Goal: Task Accomplishment & Management: Complete application form

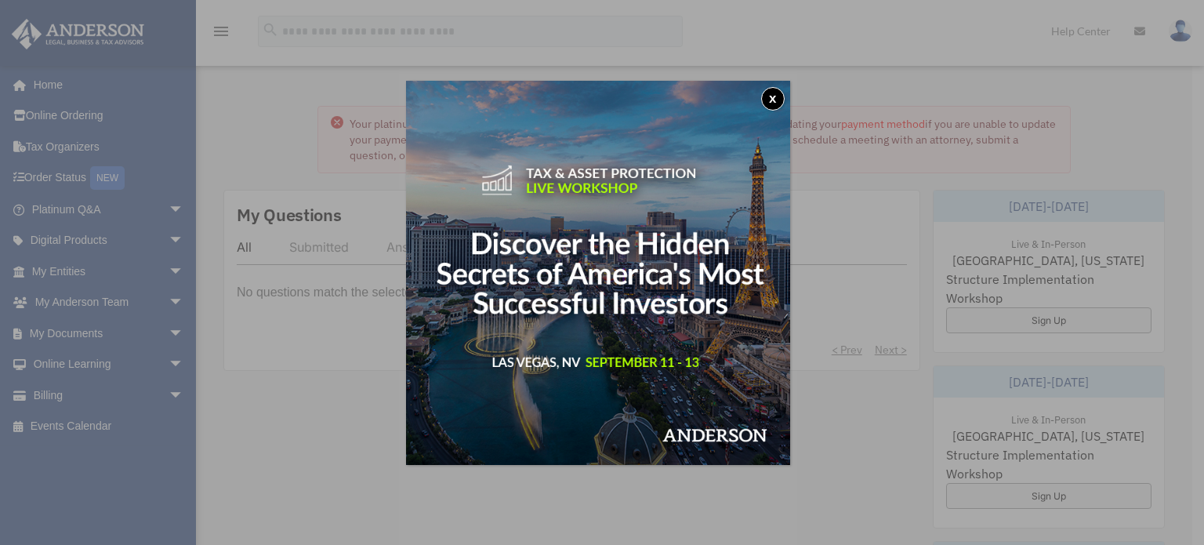
click at [775, 96] on button "x" at bounding box center [773, 99] width 24 height 24
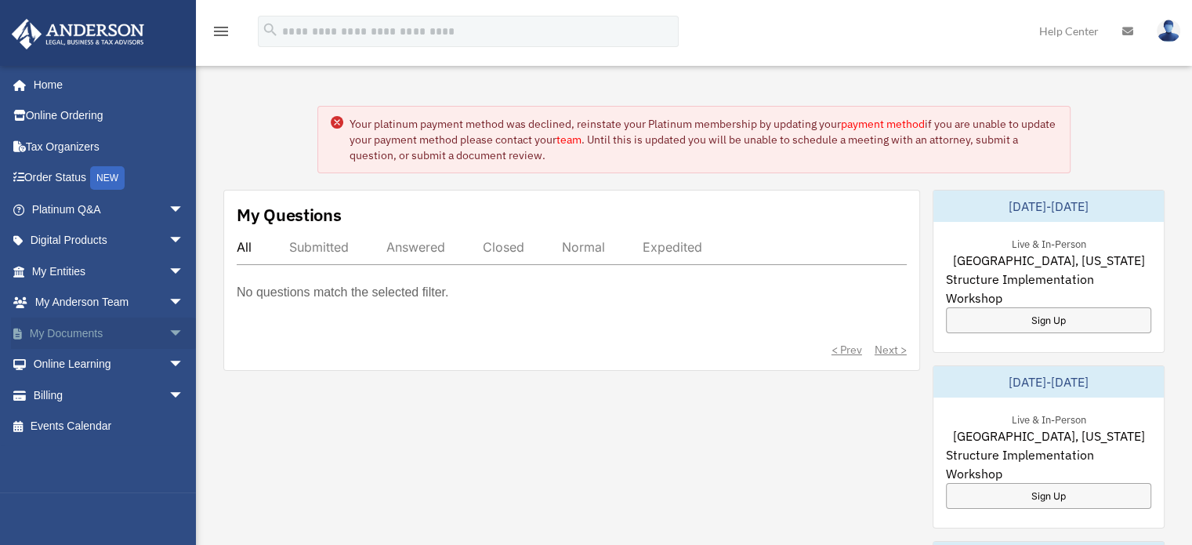
click at [82, 331] on link "My Documents arrow_drop_down" at bounding box center [109, 333] width 197 height 31
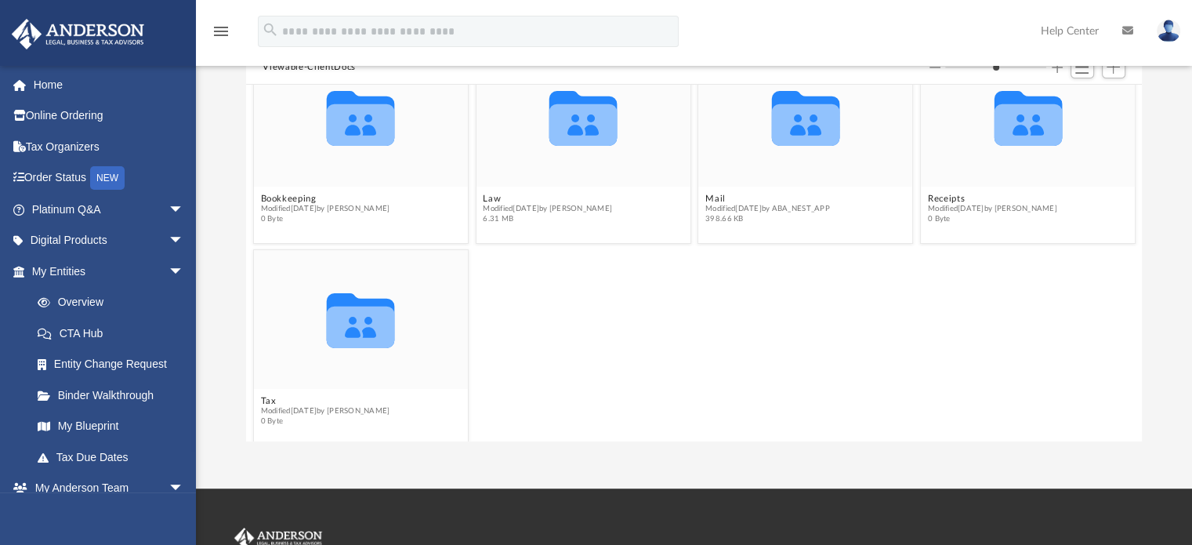
scroll to position [55, 0]
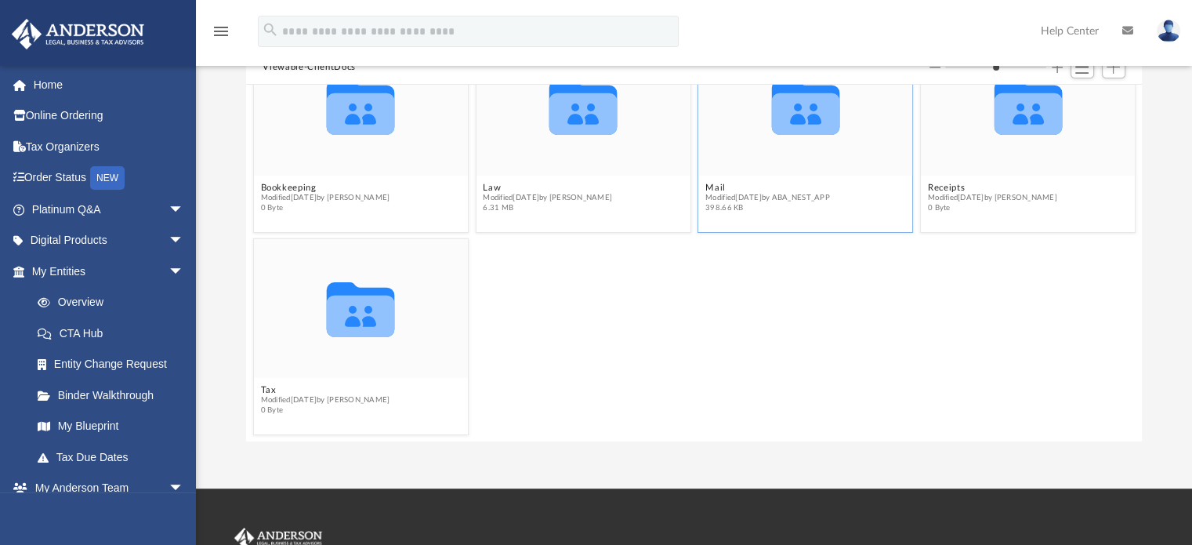
click at [801, 127] on icon "grid" at bounding box center [805, 114] width 68 height 42
click at [707, 183] on button "Mail" at bounding box center [768, 188] width 125 height 10
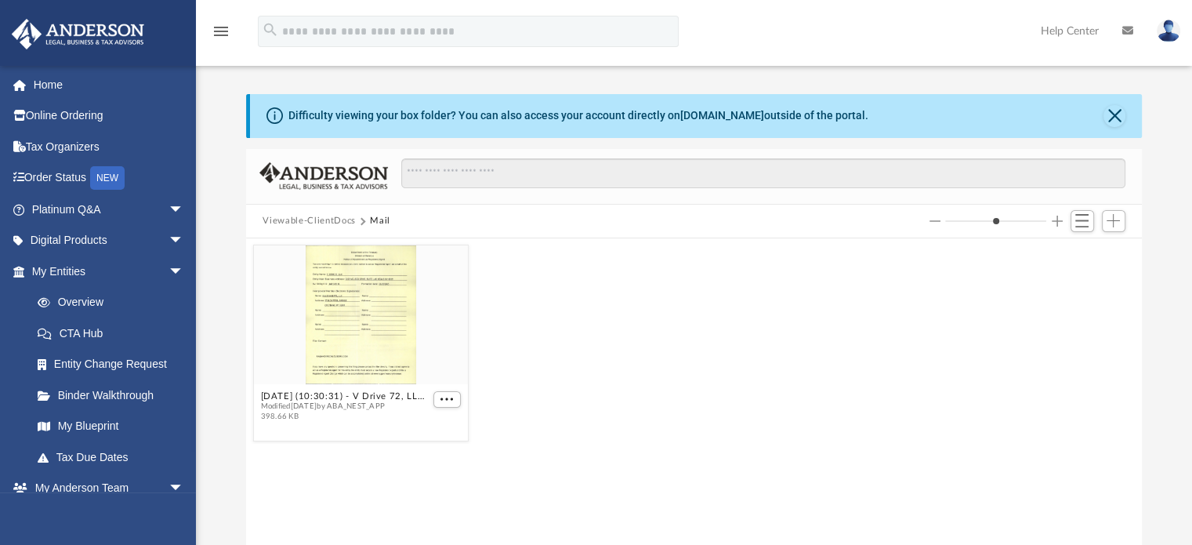
scroll to position [0, 0]
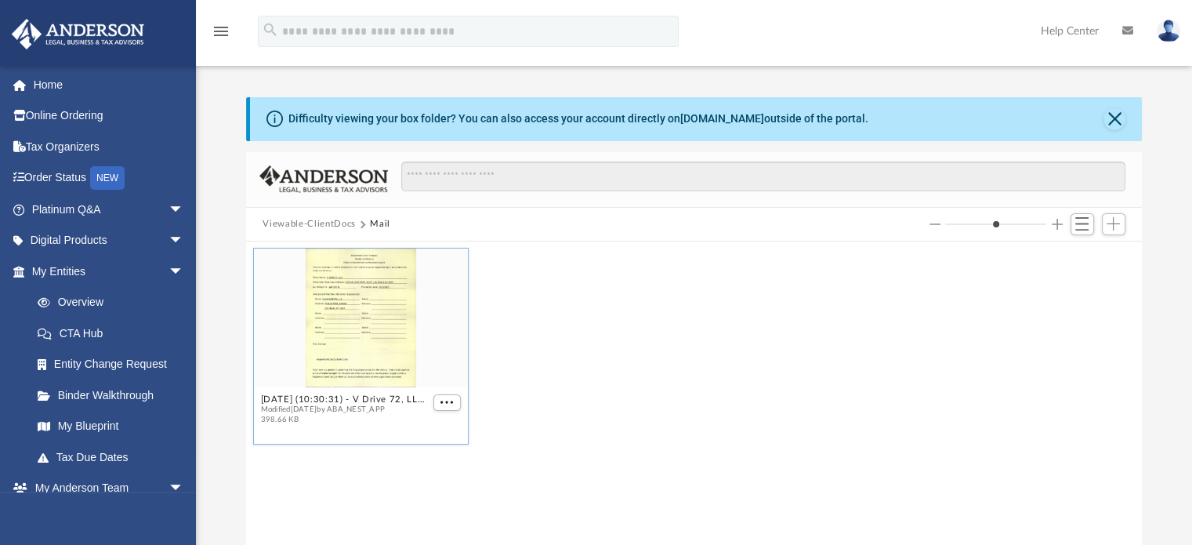
click at [367, 339] on div "grid" at bounding box center [360, 318] width 214 height 139
click at [345, 403] on button "2025.07.17 (10:30:31) - V Drive 72, LLC - Mail from Division of Revenue, Depart…" at bounding box center [344, 399] width 169 height 10
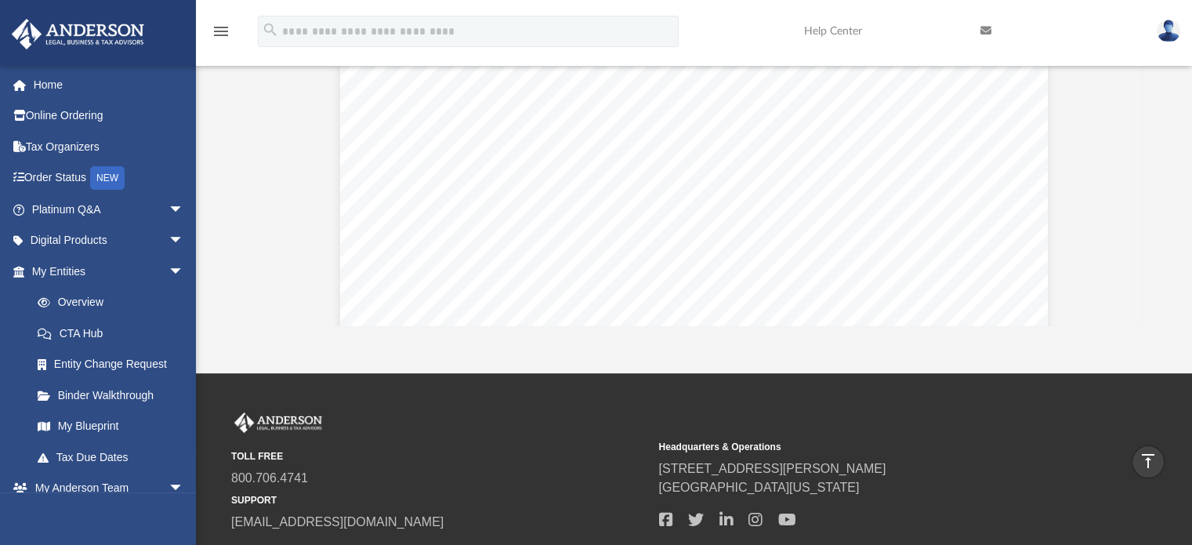
scroll to position [303, 0]
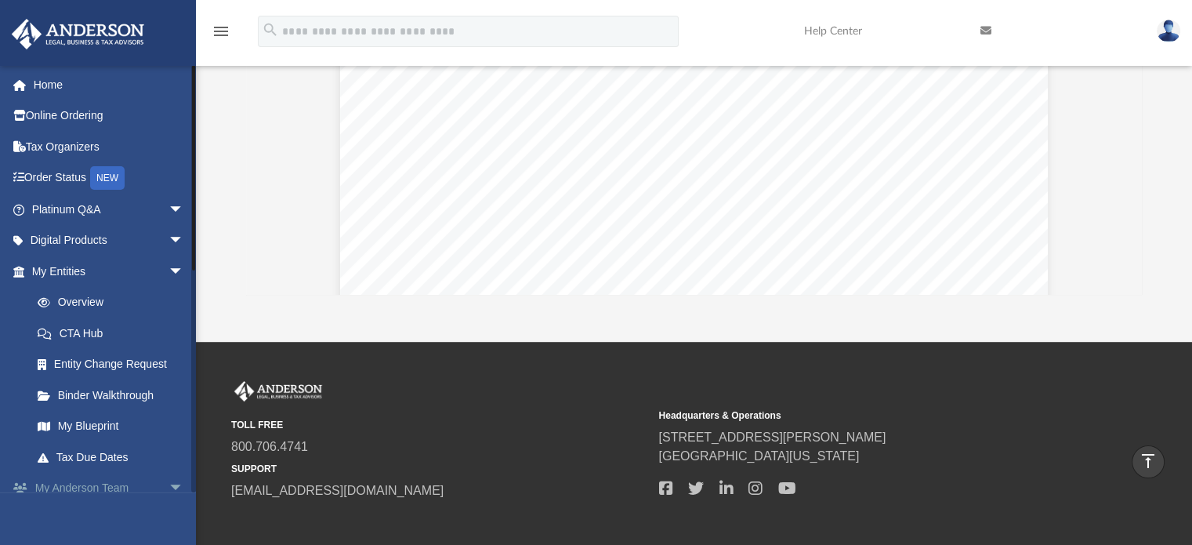
click at [102, 488] on link "My Anderson Team arrow_drop_down" at bounding box center [109, 488] width 197 height 31
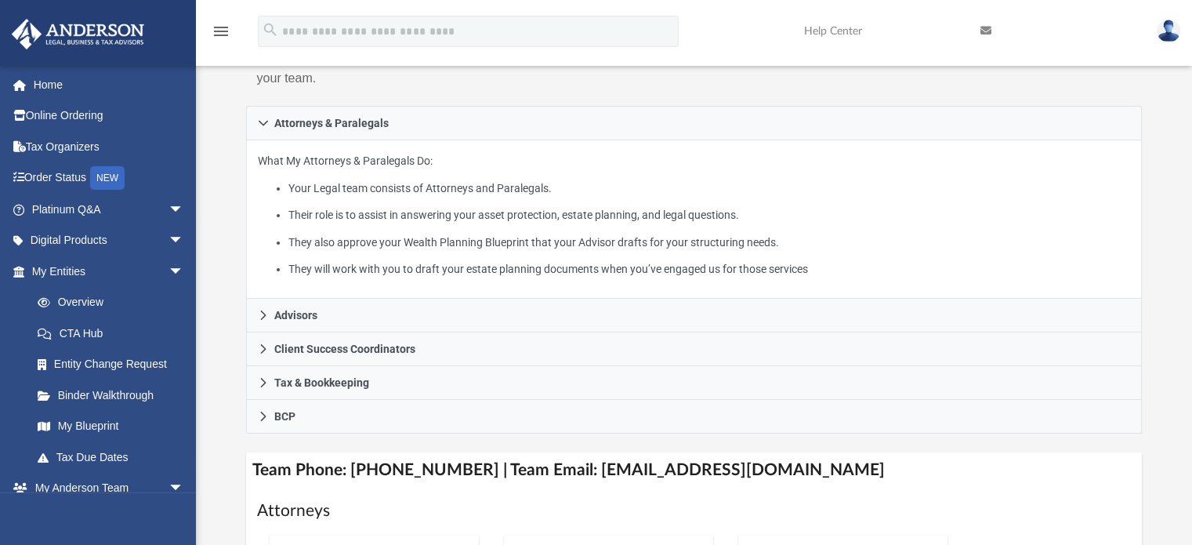
scroll to position [198, 0]
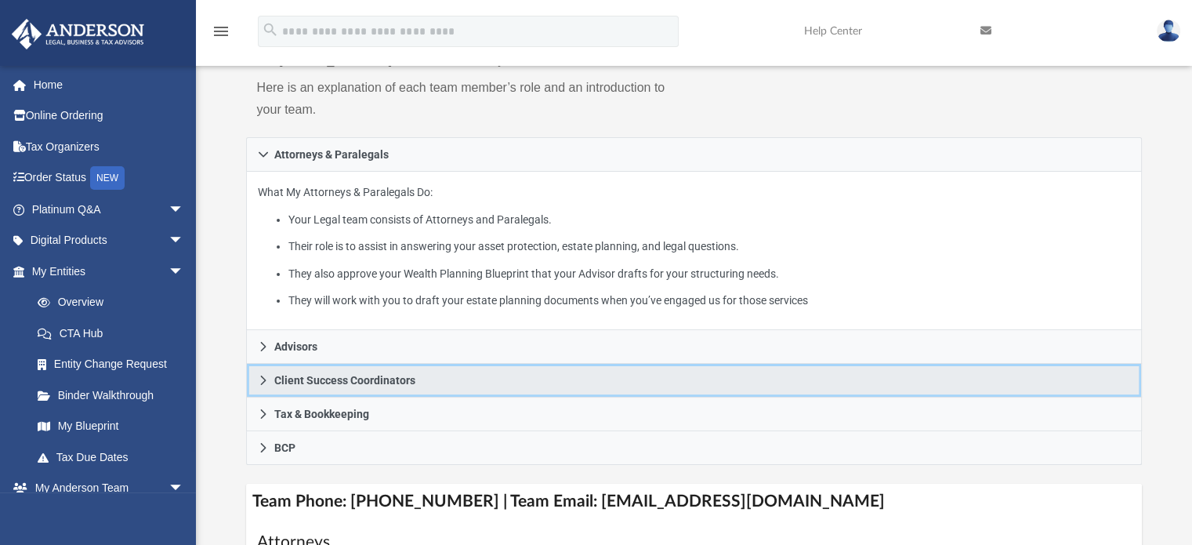
click at [354, 379] on span "Client Success Coordinators" at bounding box center [344, 380] width 141 height 11
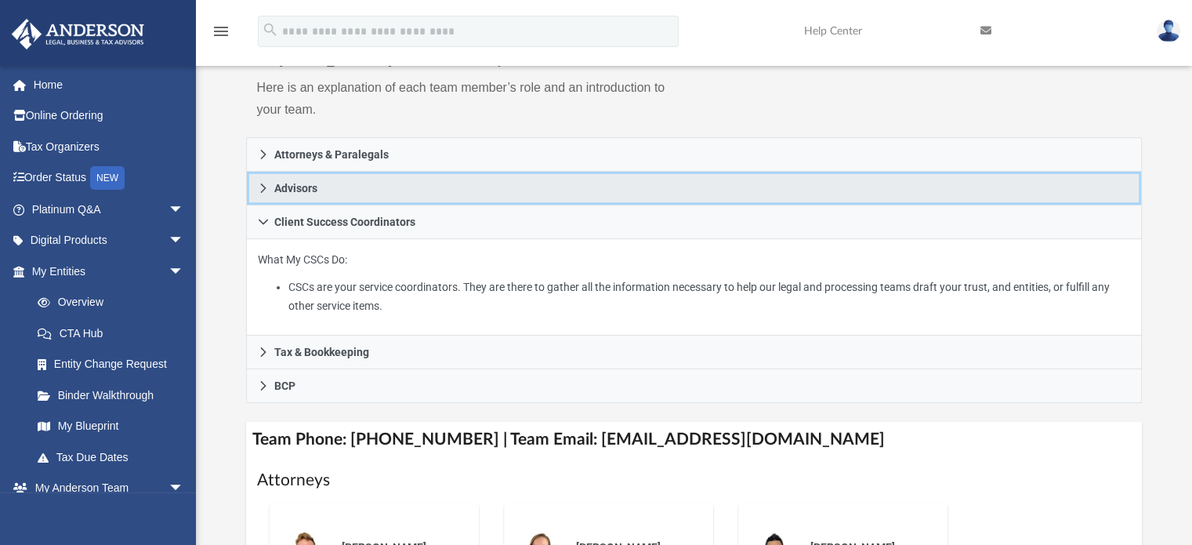
click at [322, 192] on link "Advisors" at bounding box center [694, 189] width 897 height 34
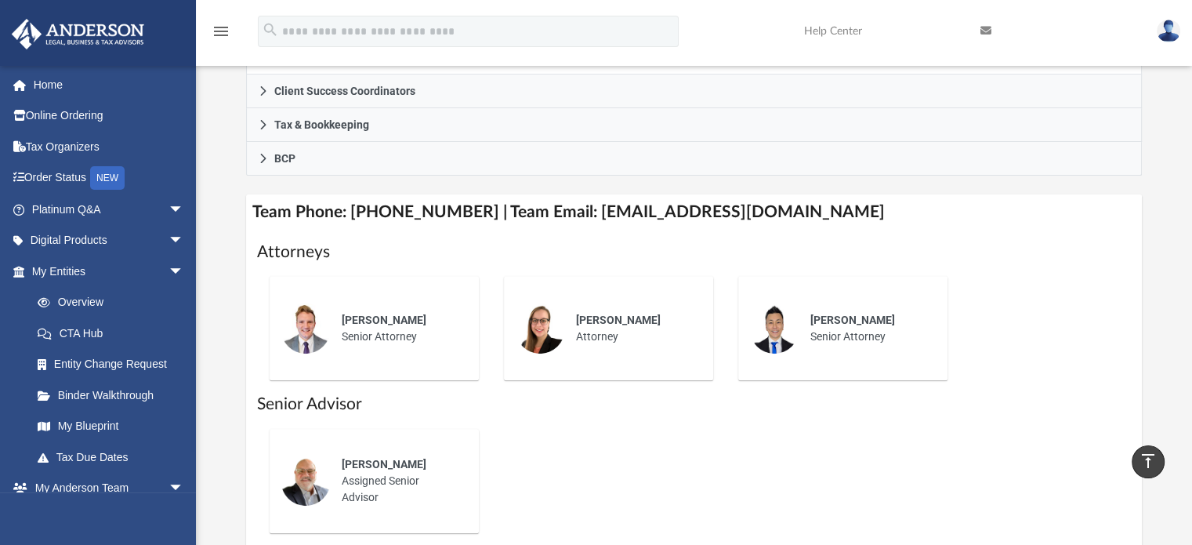
scroll to position [492, 0]
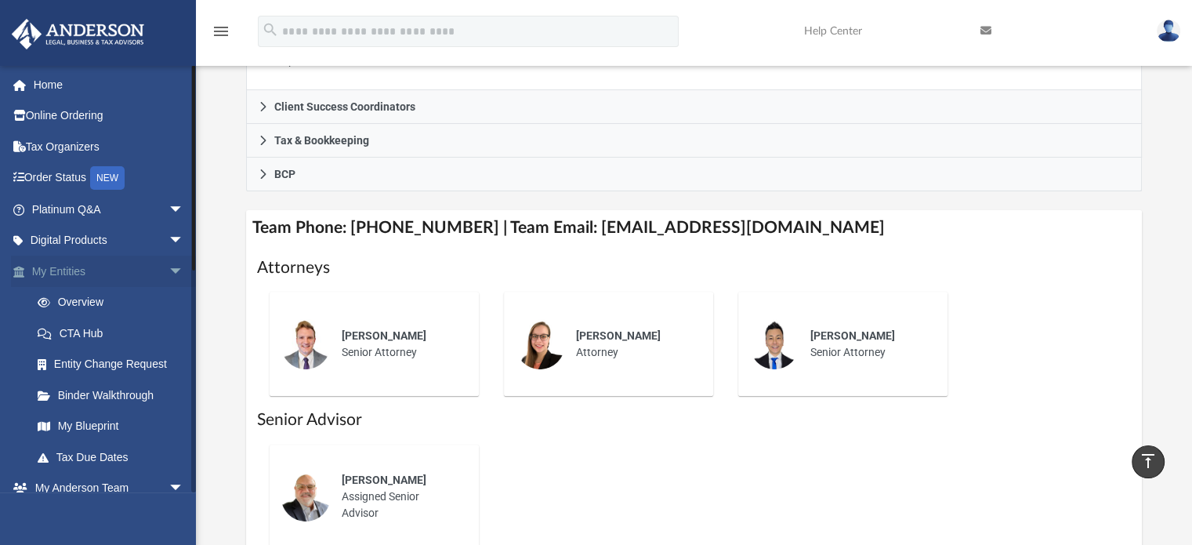
click at [129, 273] on link "My Entities arrow_drop_down" at bounding box center [109, 271] width 197 height 31
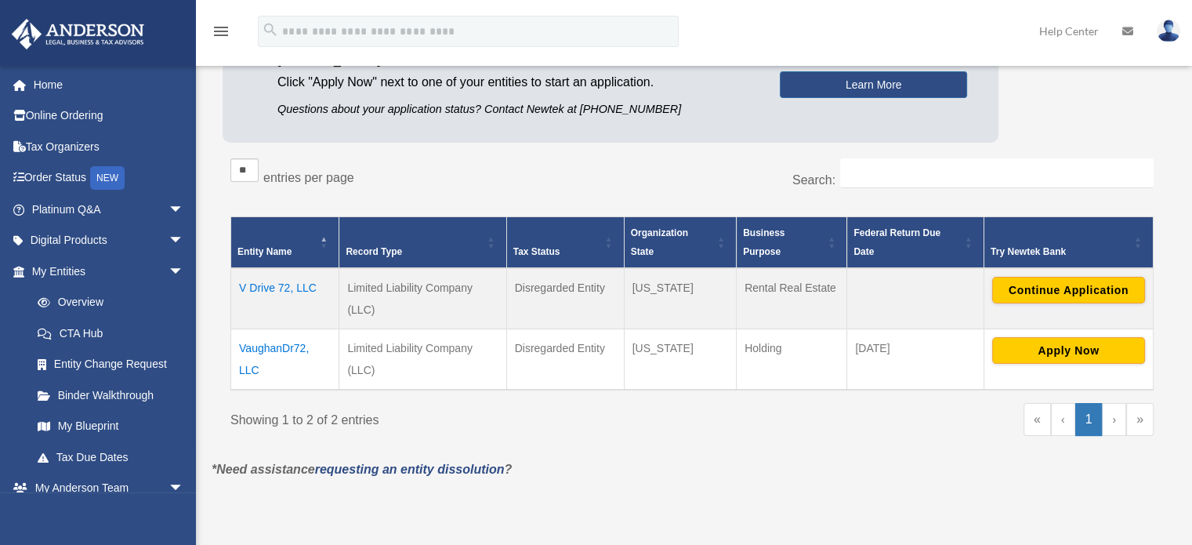
scroll to position [188, 0]
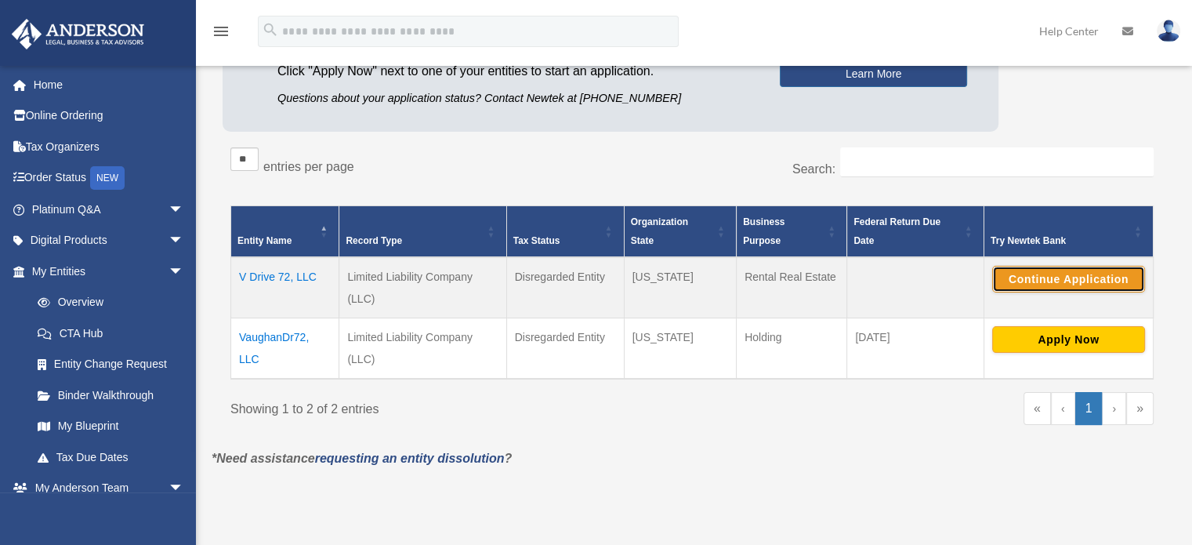
click at [1076, 280] on button "Continue Application" at bounding box center [1069, 279] width 153 height 27
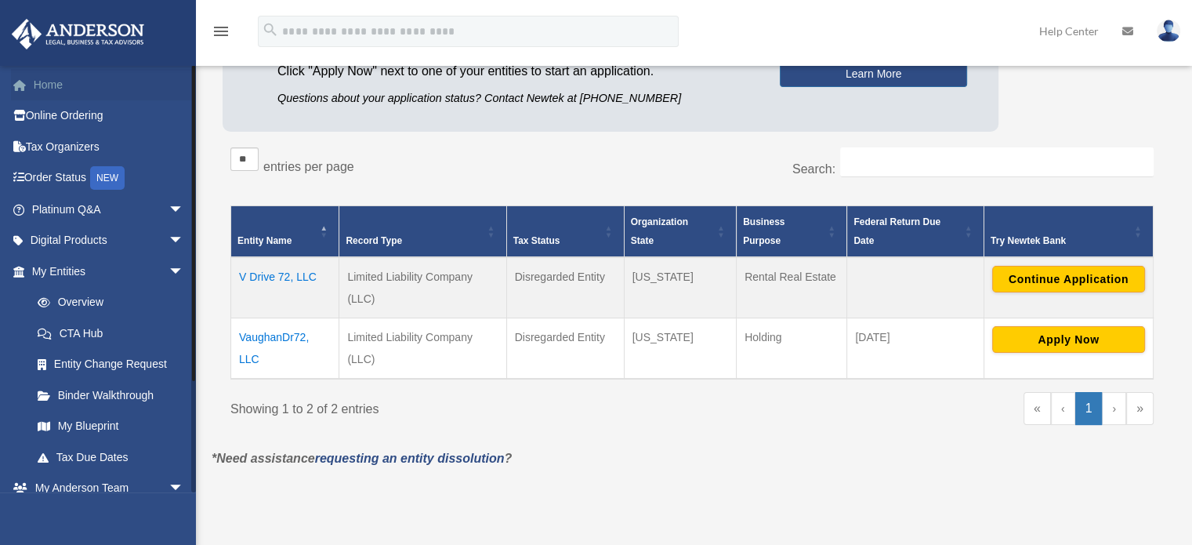
click at [61, 84] on link "Home" at bounding box center [109, 84] width 197 height 31
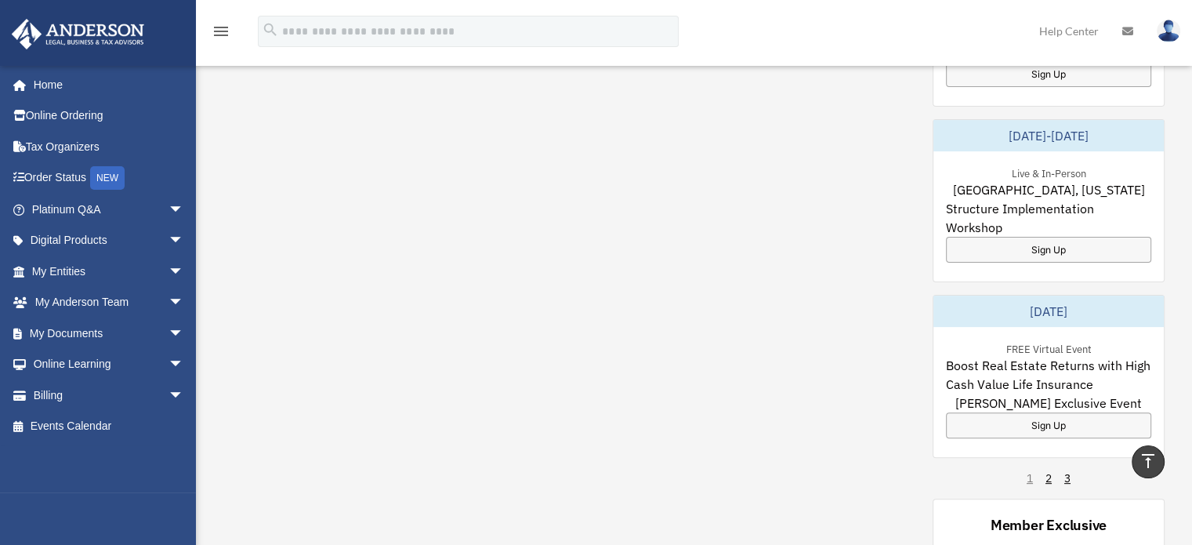
scroll to position [429, 0]
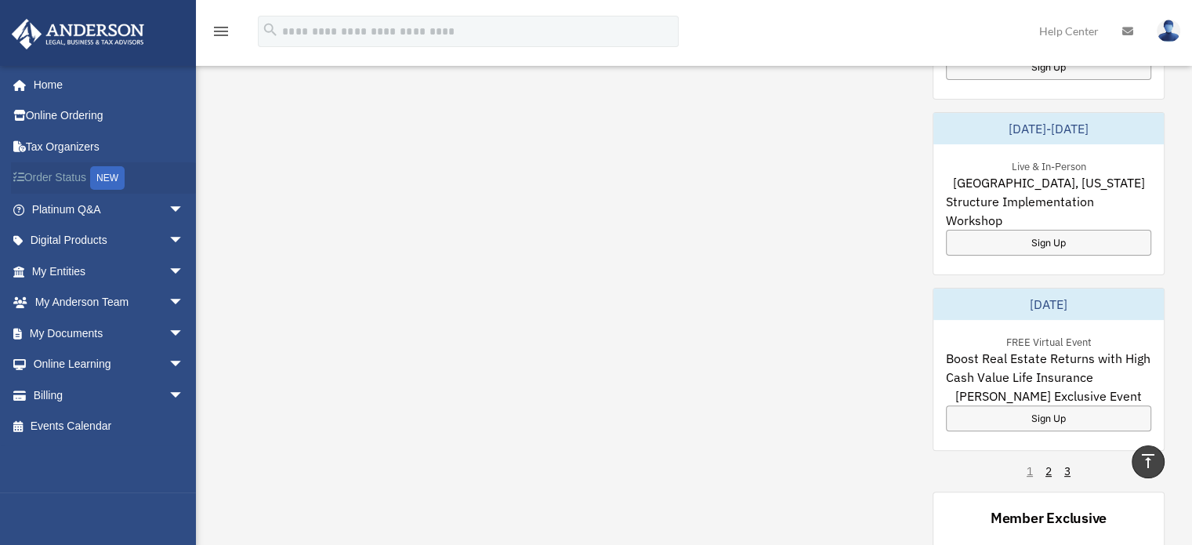
click at [118, 176] on div "NEW" at bounding box center [107, 178] width 34 height 24
